Goal: Task Accomplishment & Management: Use online tool/utility

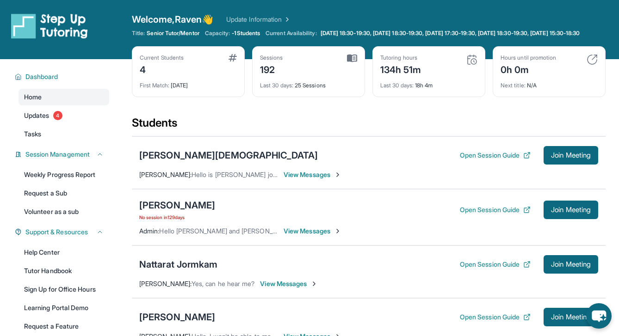
scroll to position [119, 0]
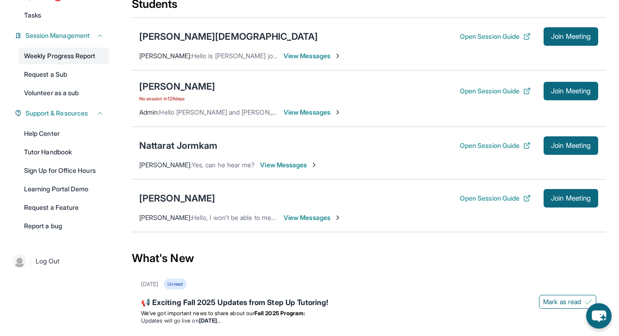
click at [64, 64] on link "Weekly Progress Report" at bounding box center [64, 56] width 91 height 17
click at [568, 39] on span "Join Meeting" at bounding box center [571, 37] width 40 height 6
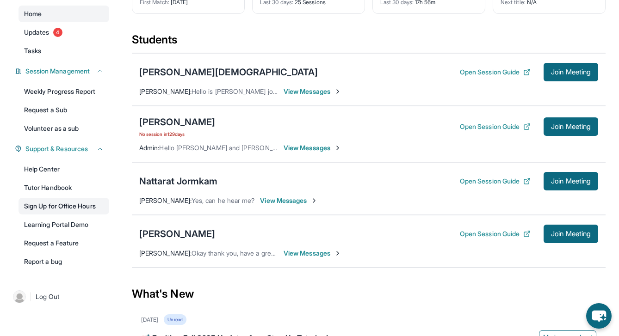
scroll to position [87, 0]
